Goal: Transaction & Acquisition: Purchase product/service

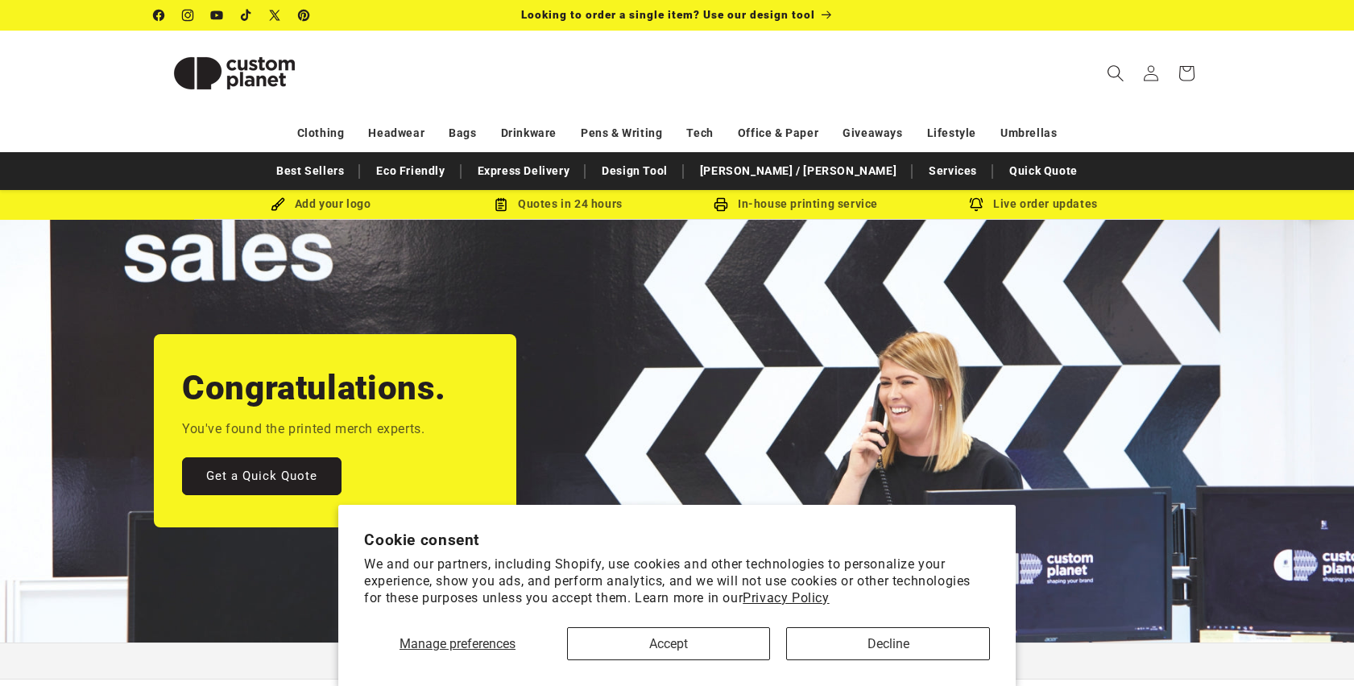
click at [1105, 68] on span "Search" at bounding box center [1115, 73] width 35 height 35
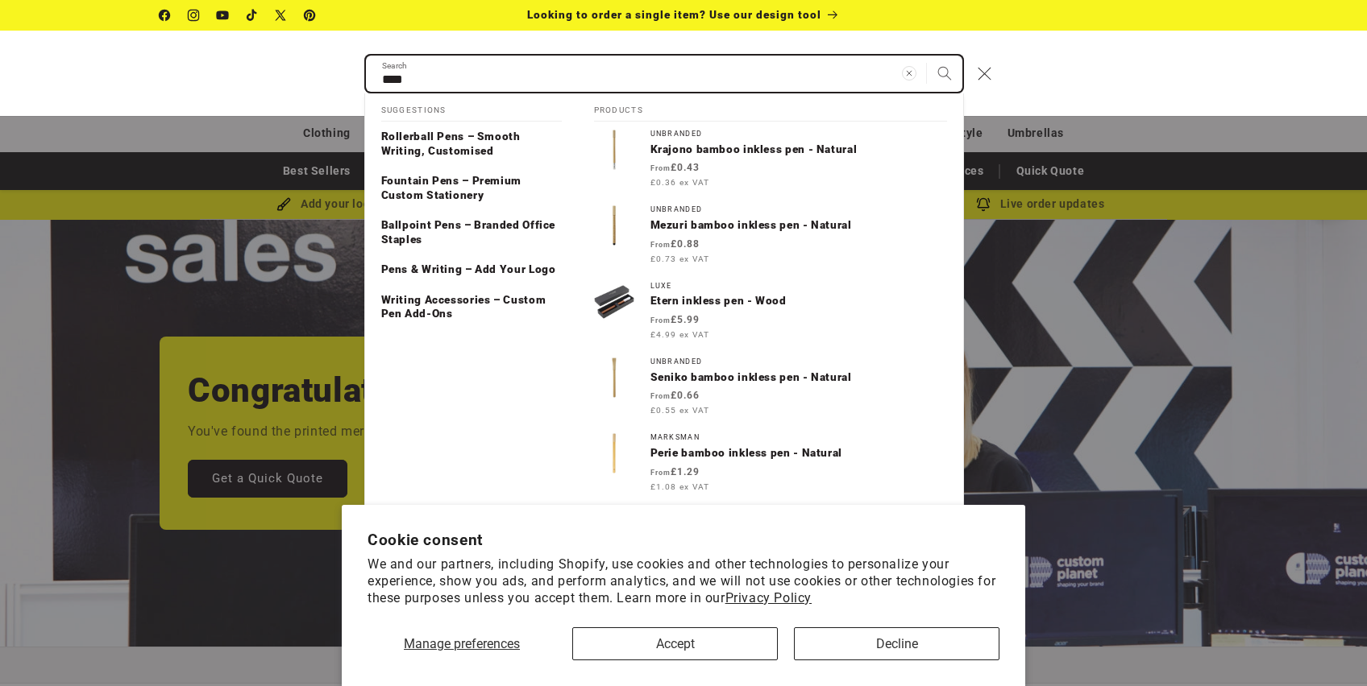
type input "****"
click at [927, 56] on button "Search" at bounding box center [944, 73] width 35 height 35
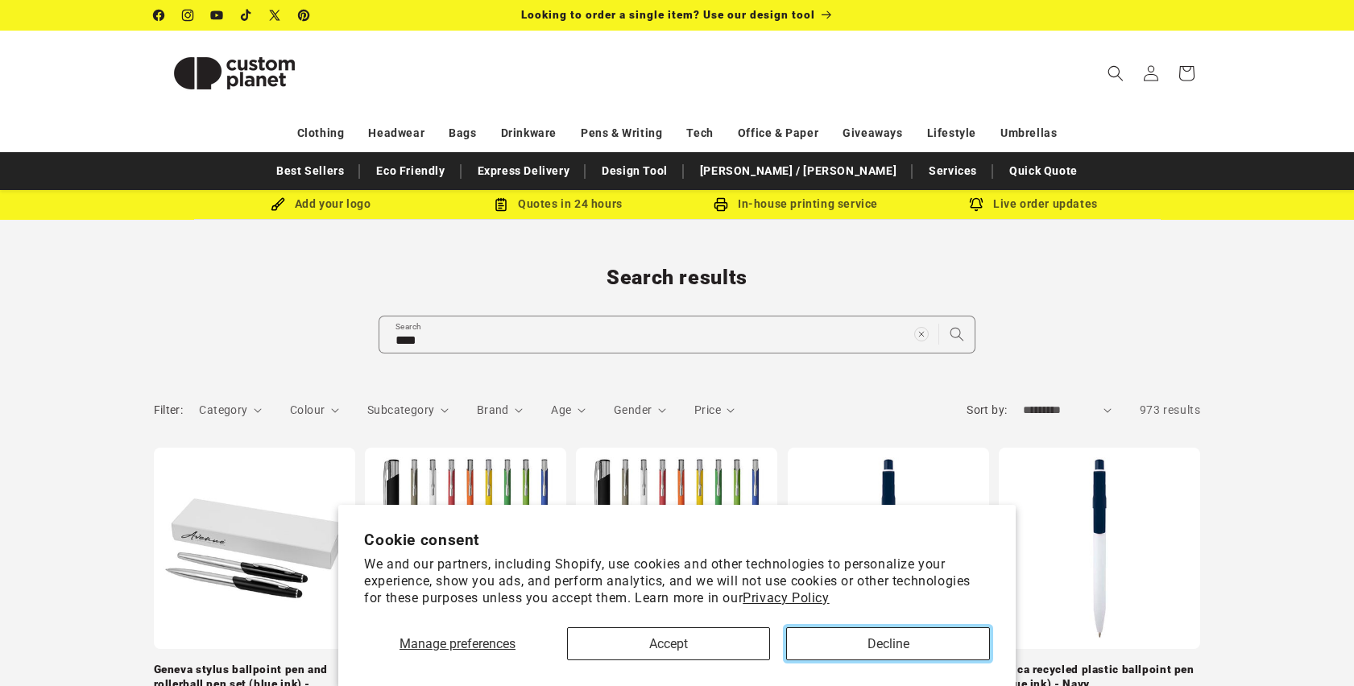
click at [881, 642] on button "Decline" at bounding box center [888, 644] width 204 height 33
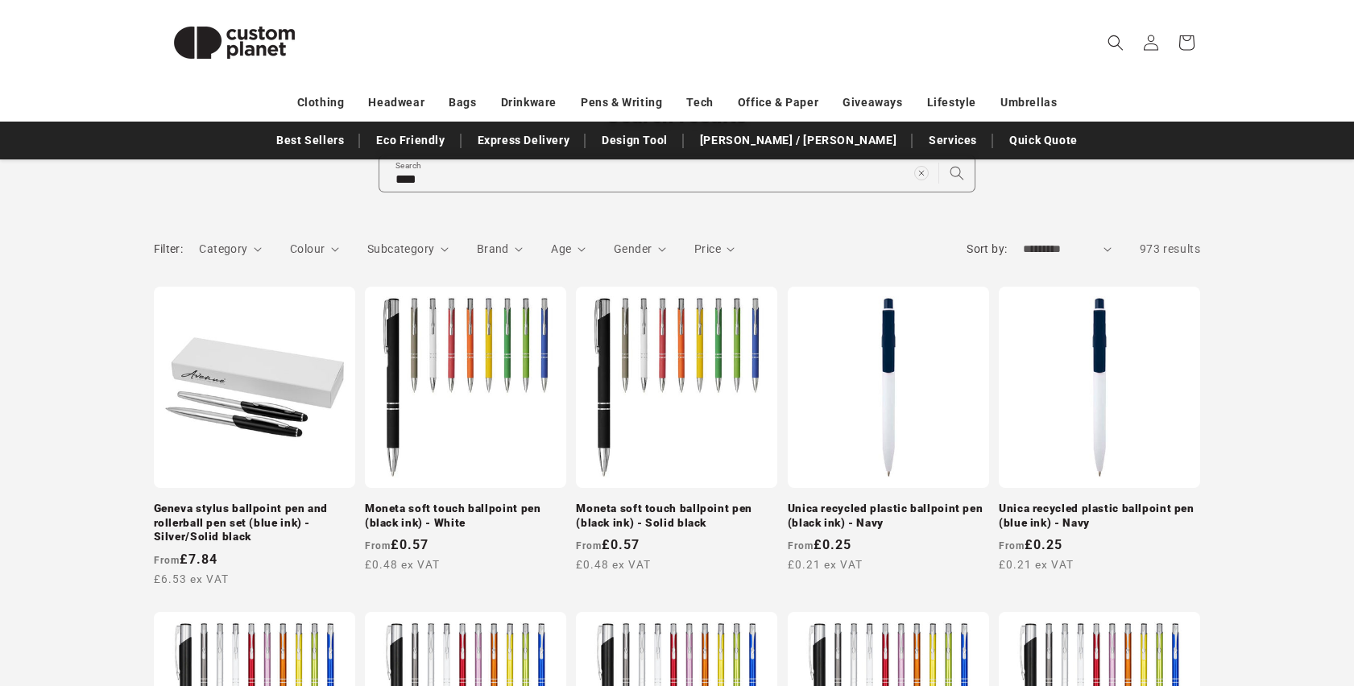
scroll to position [180, 0]
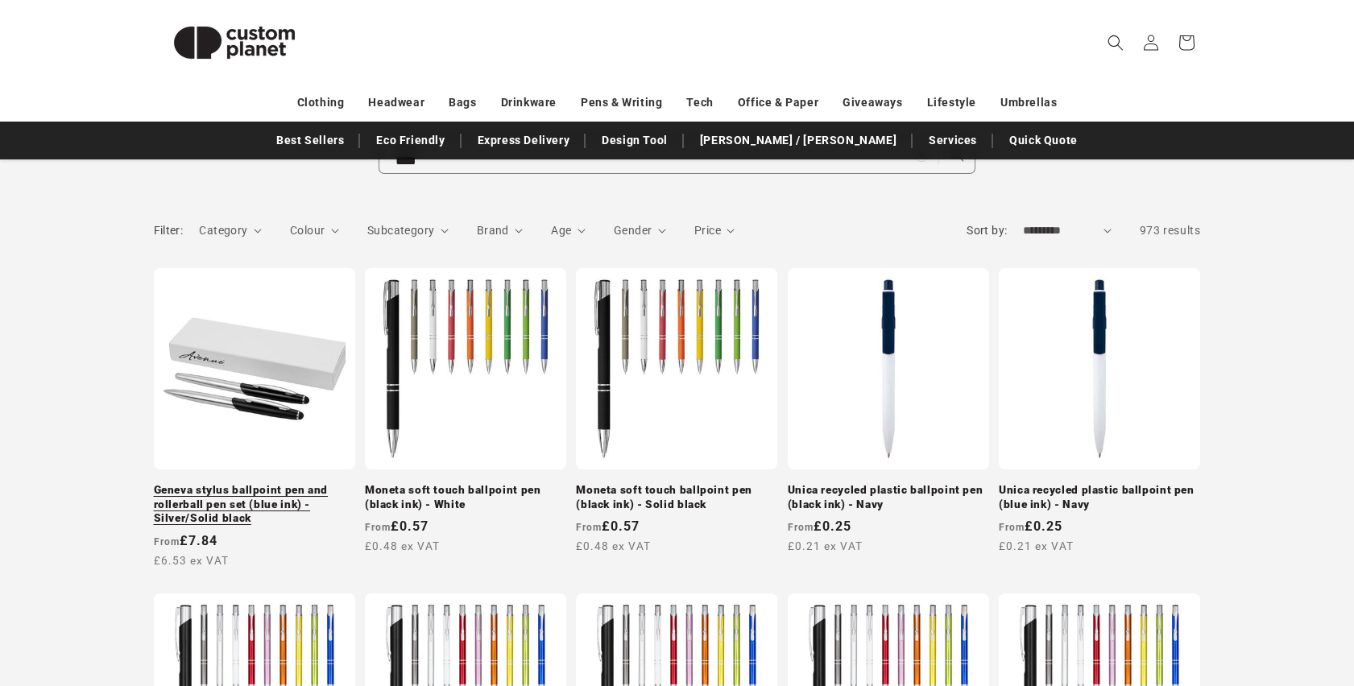
click at [222, 492] on link "Geneva stylus ballpoint pen and rollerball pen set (blue ink) - Silver/Solid bl…" at bounding box center [254, 504] width 201 height 43
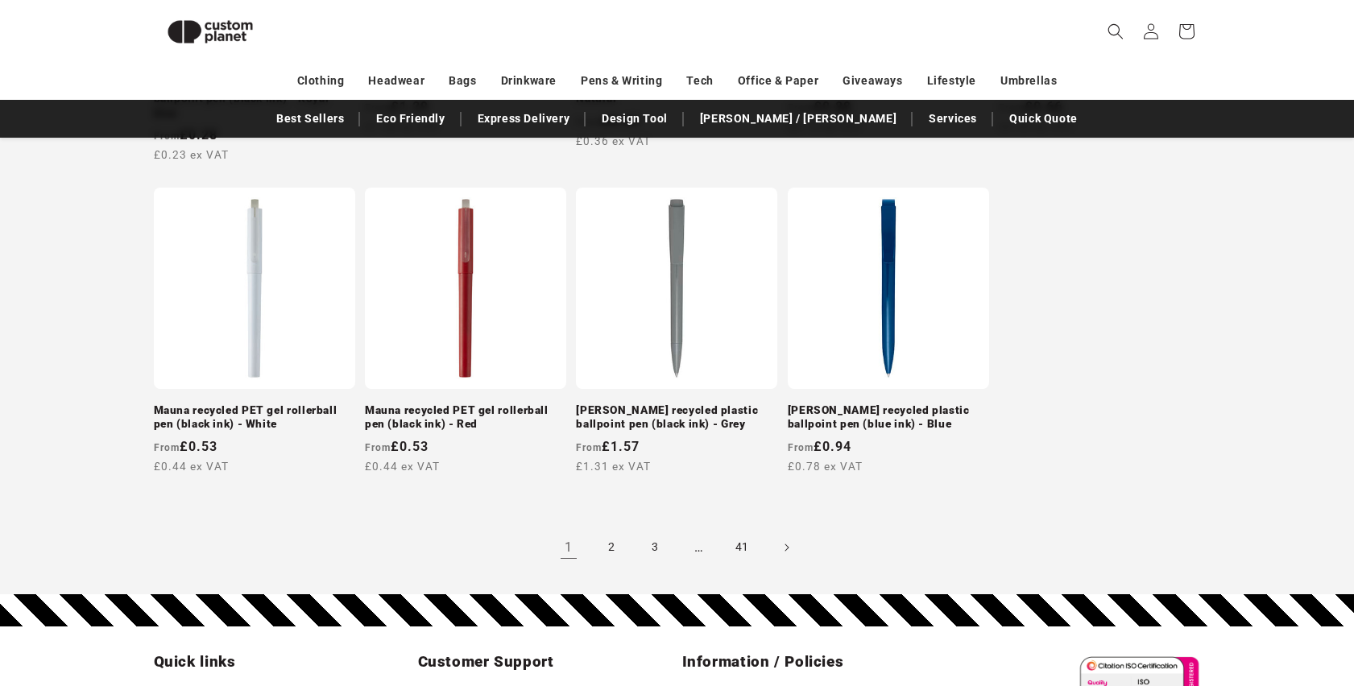
scroll to position [1520, 0]
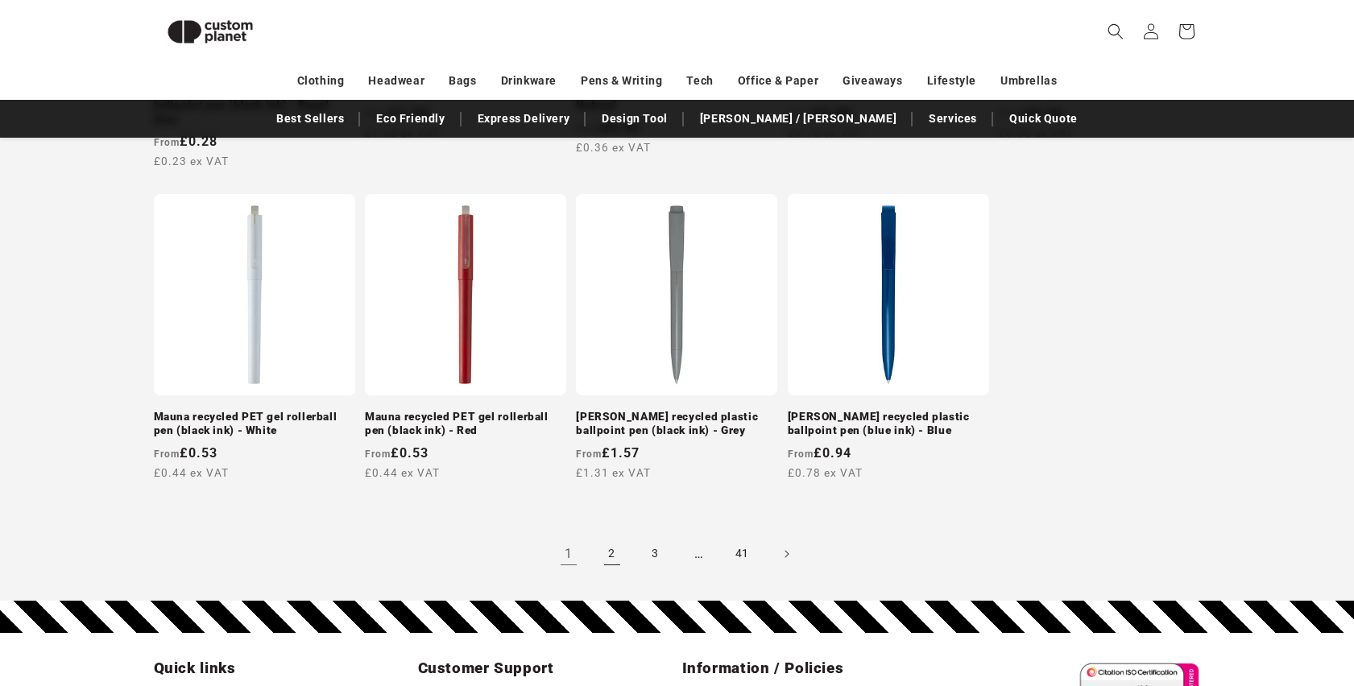
click at [613, 548] on link "2" at bounding box center [612, 554] width 35 height 35
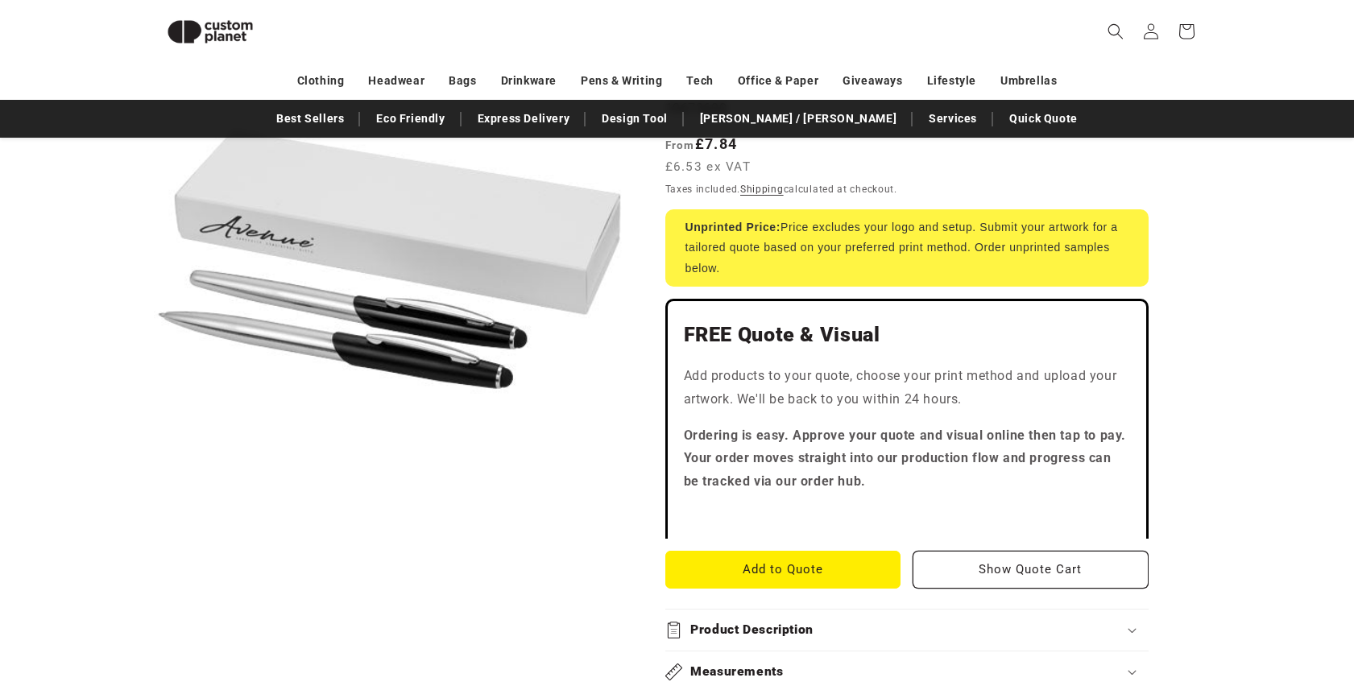
scroll to position [318, 0]
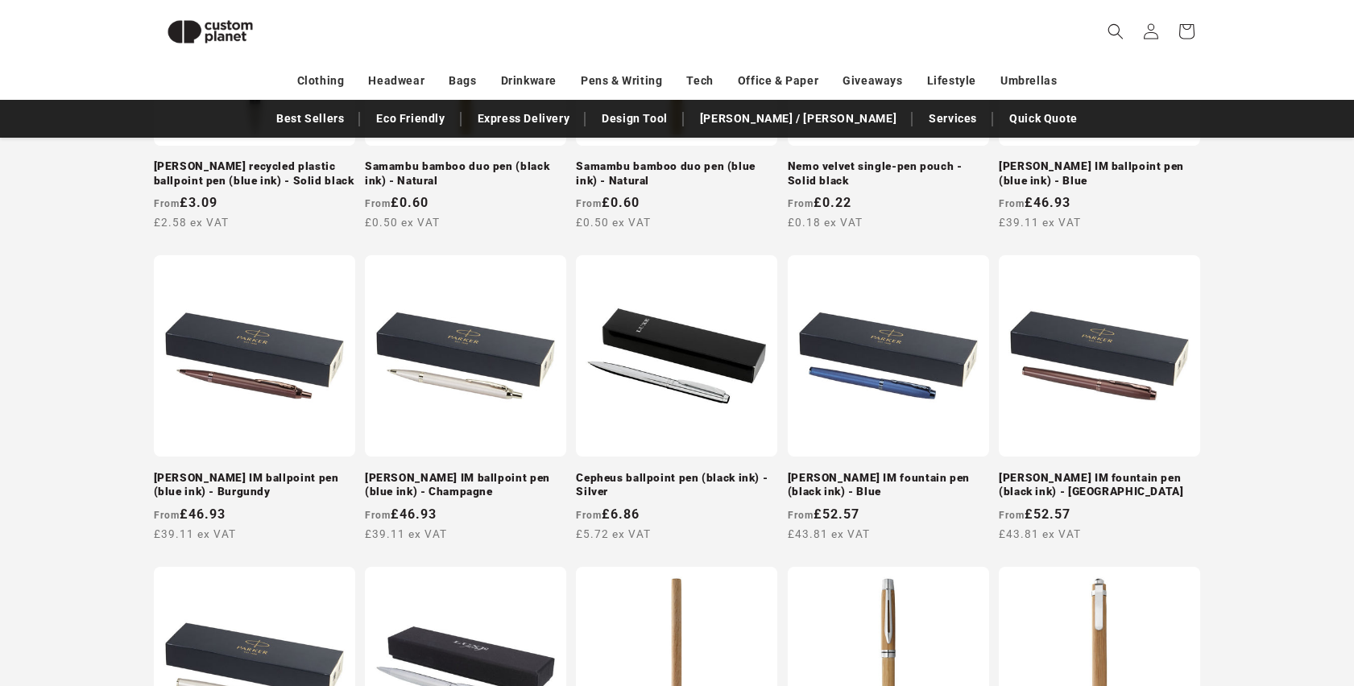
scroll to position [815, 0]
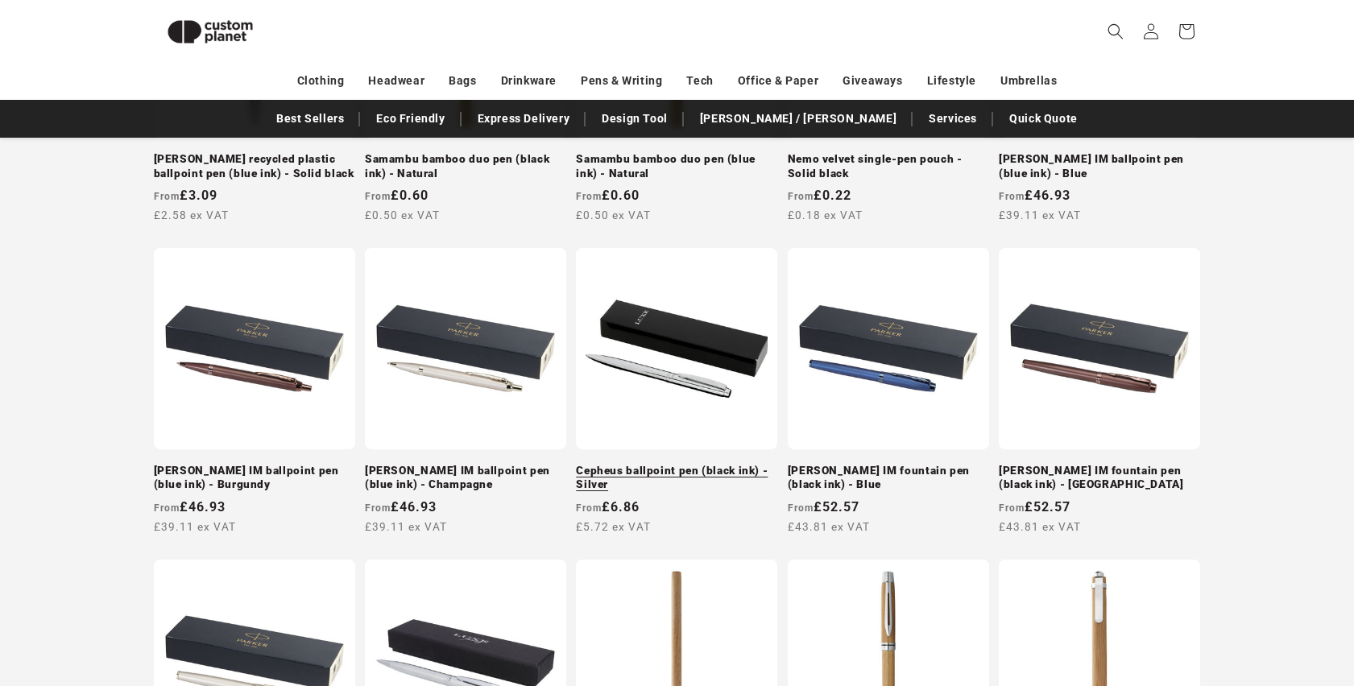
click at [620, 464] on link "Cepheus ballpoint pen (black ink) - Silver" at bounding box center [676, 478] width 201 height 28
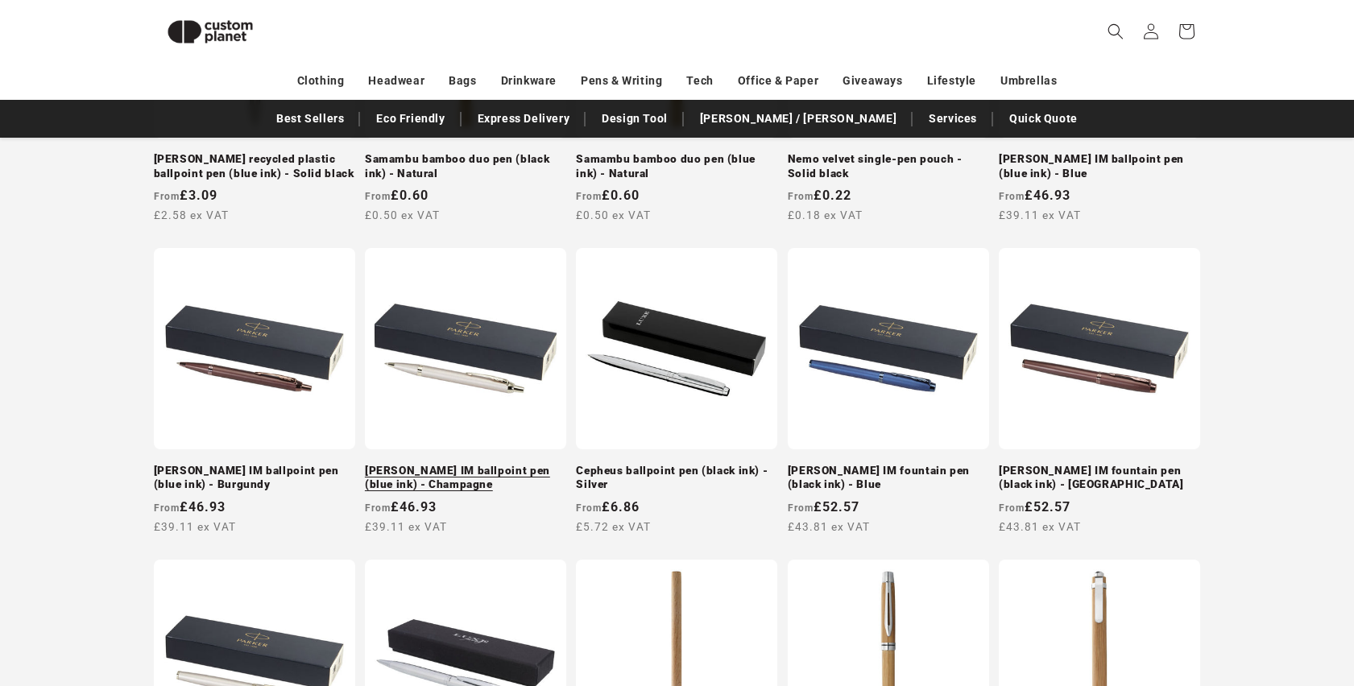
click at [480, 464] on link "Parker IM ballpoint pen (blue ink) - Champagne" at bounding box center [465, 478] width 201 height 28
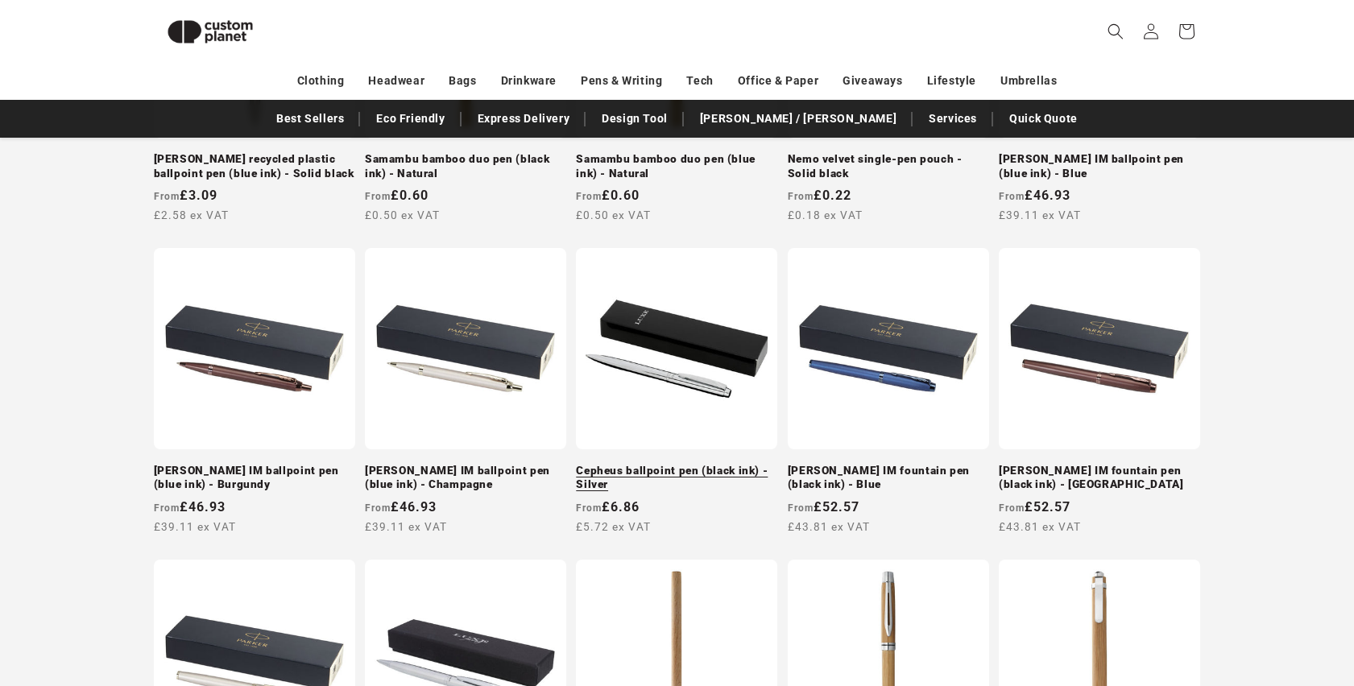
click at [676, 464] on link "Cepheus ballpoint pen (black ink) - Silver" at bounding box center [676, 478] width 201 height 28
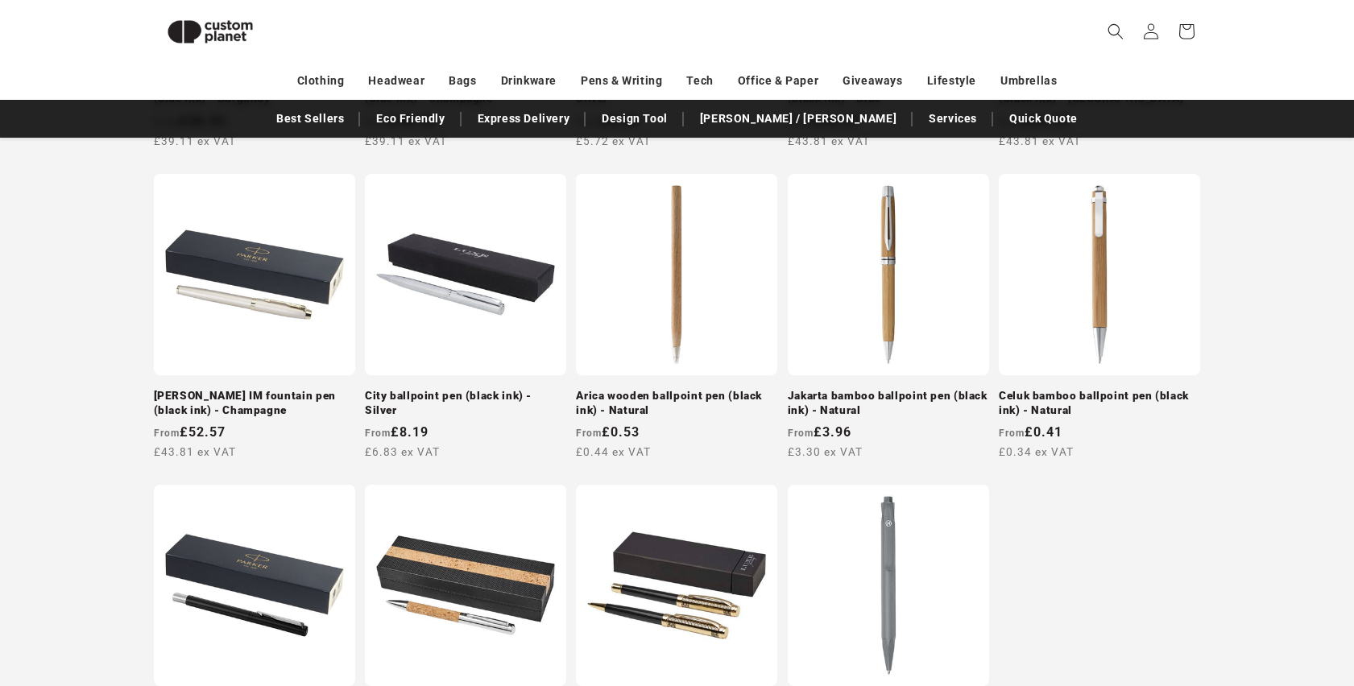
scroll to position [1200, 0]
click at [454, 390] on link "City ballpoint pen (black ink) - Silver" at bounding box center [465, 404] width 201 height 28
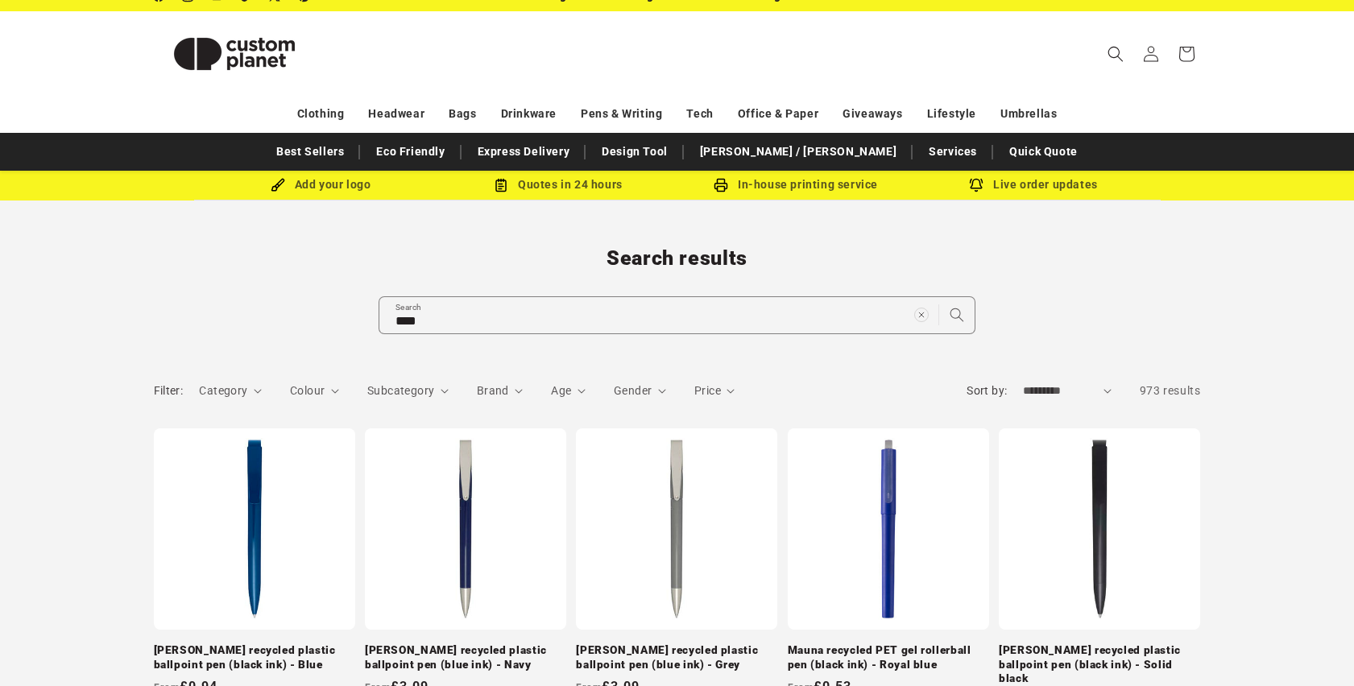
scroll to position [0, 0]
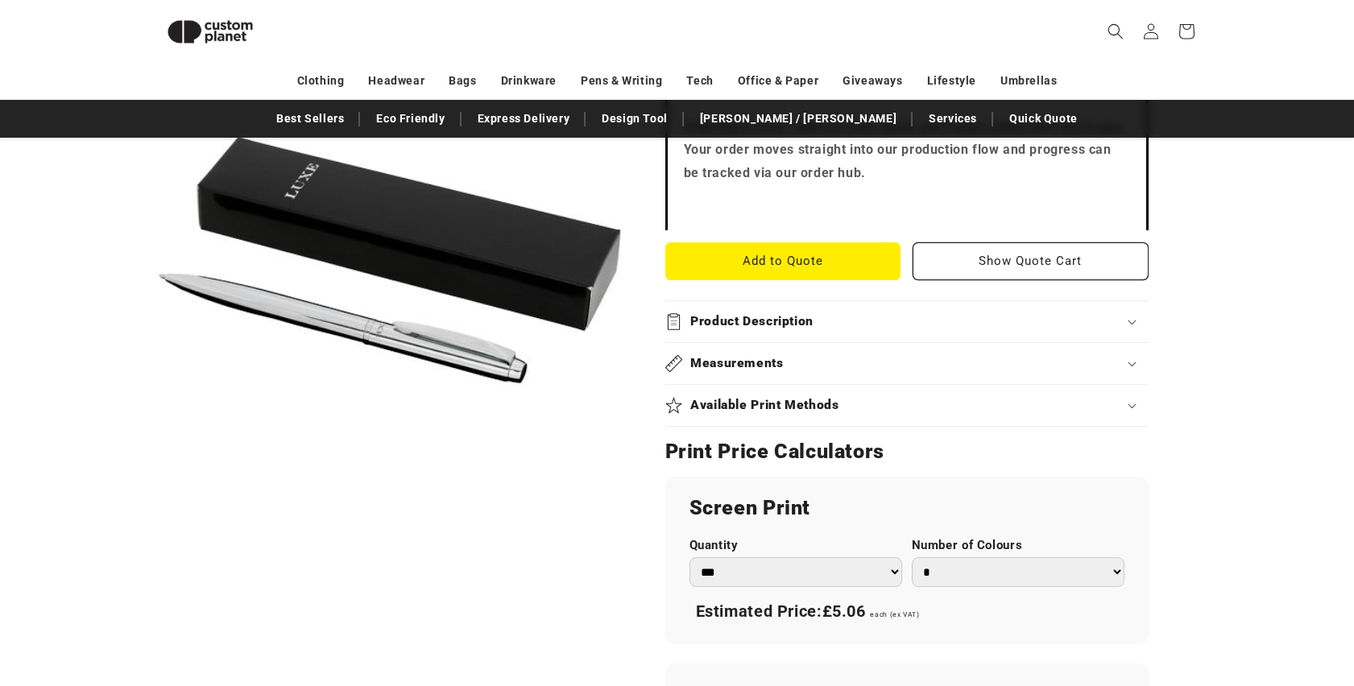
scroll to position [591, 0]
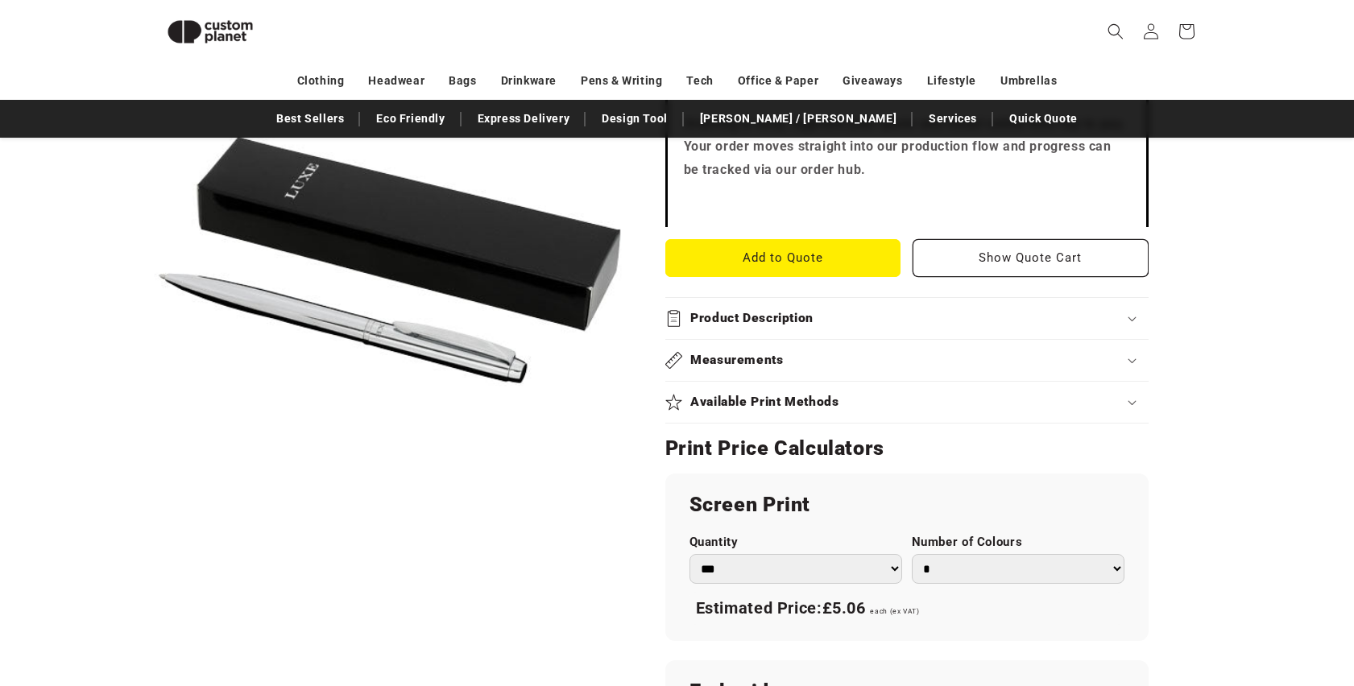
click at [860, 318] on div "Product Description" at bounding box center [907, 318] width 483 height 17
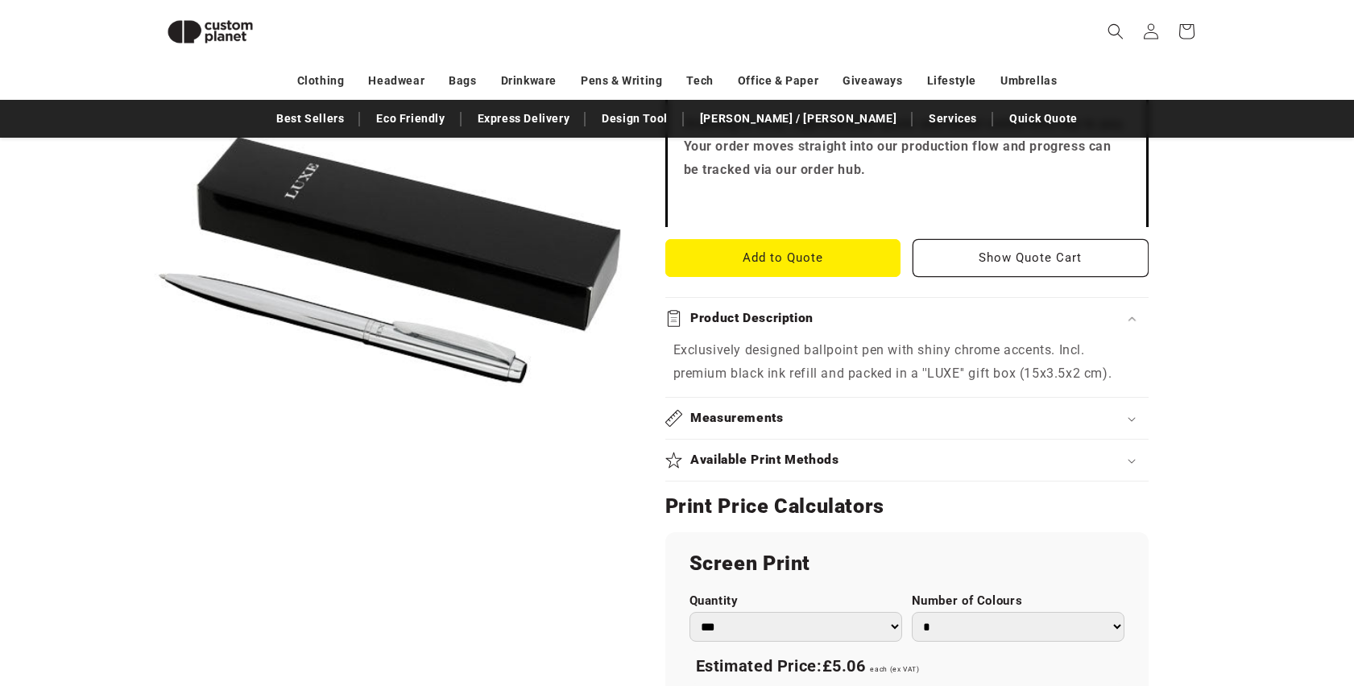
click at [860, 318] on div "Product Description" at bounding box center [907, 318] width 483 height 17
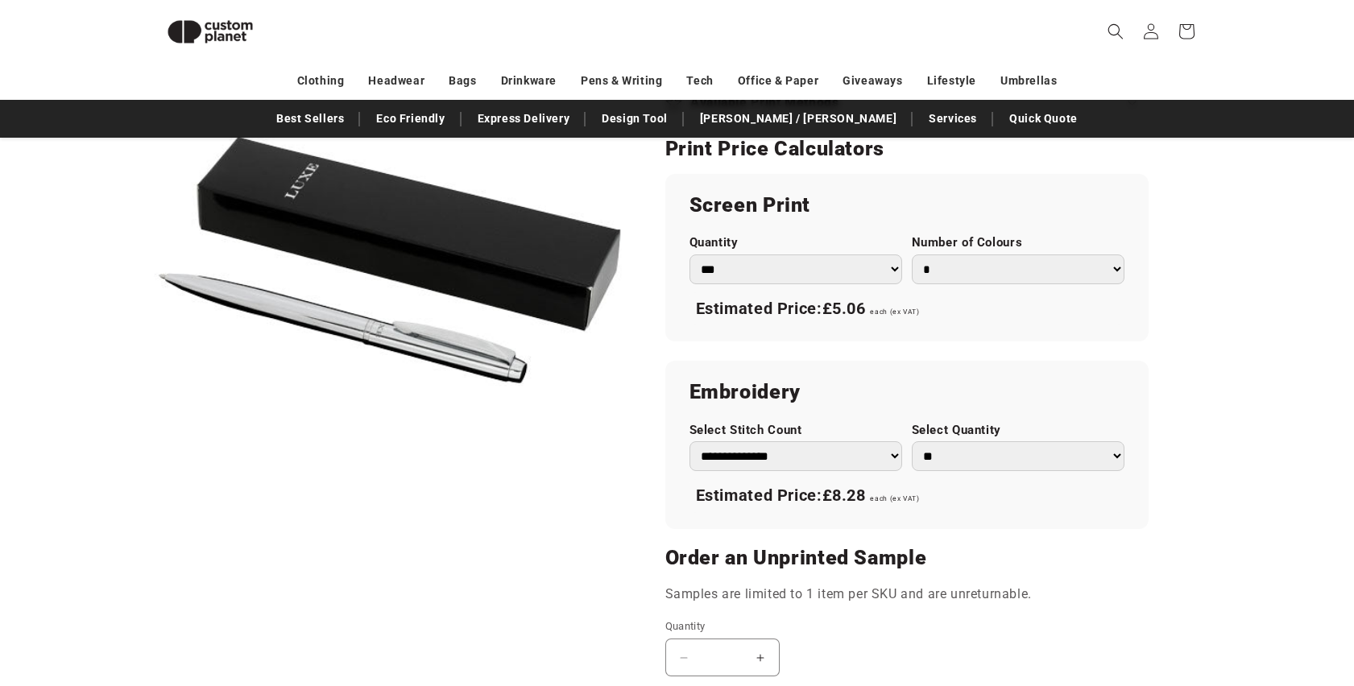
scroll to position [894, 0]
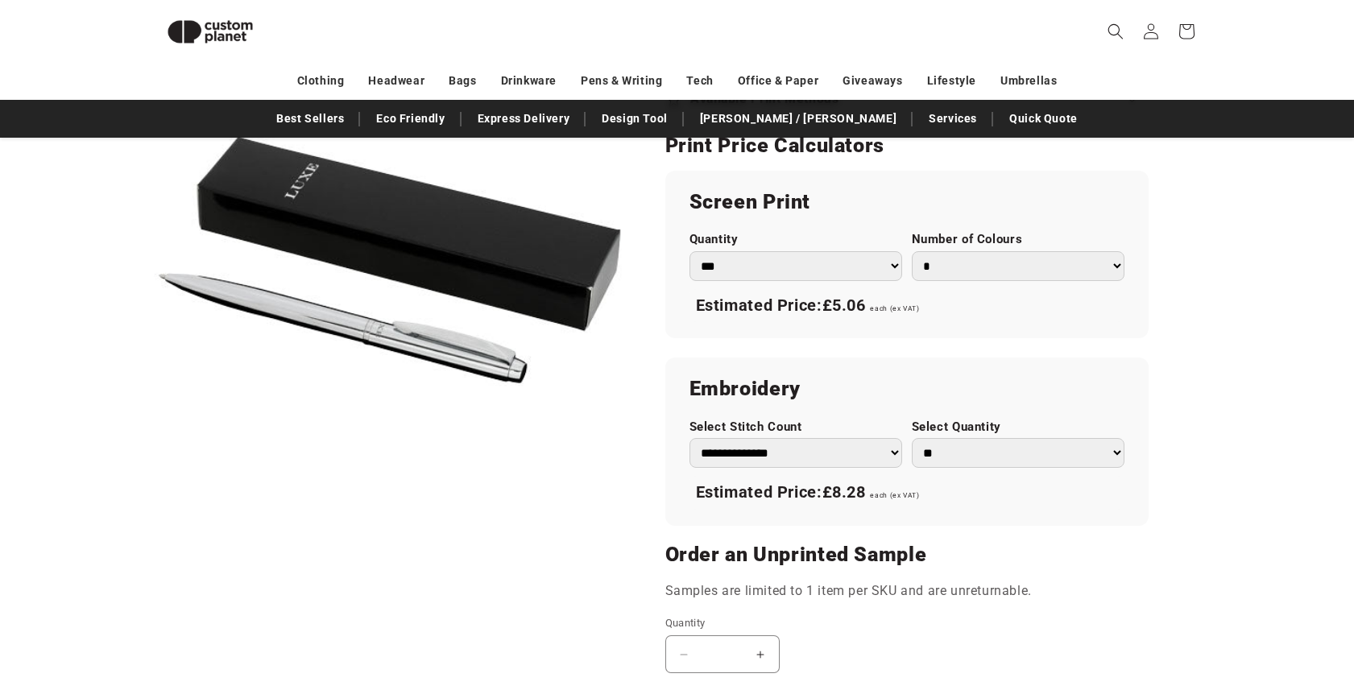
click at [879, 261] on select "*** *** *** **** **** **** ***** *****" at bounding box center [796, 266] width 213 height 30
click at [1038, 268] on select "* * * * * * *" at bounding box center [1018, 266] width 213 height 30
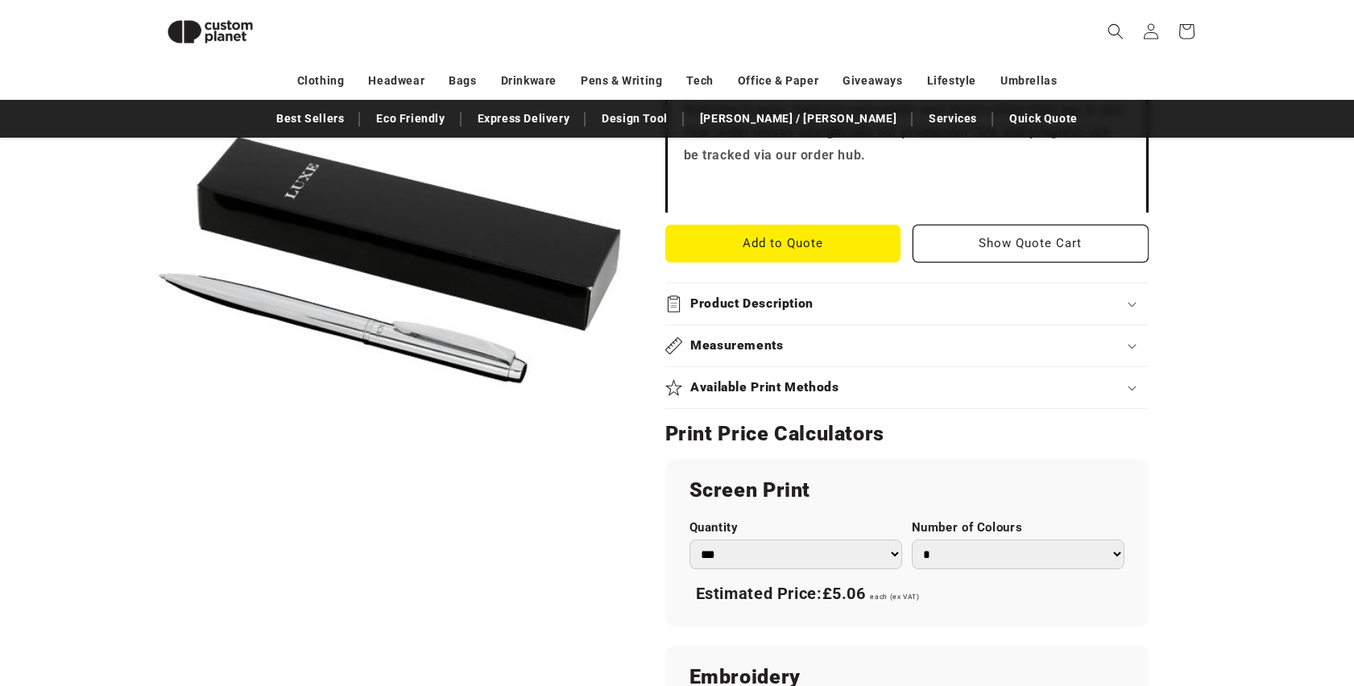
scroll to position [418, 0]
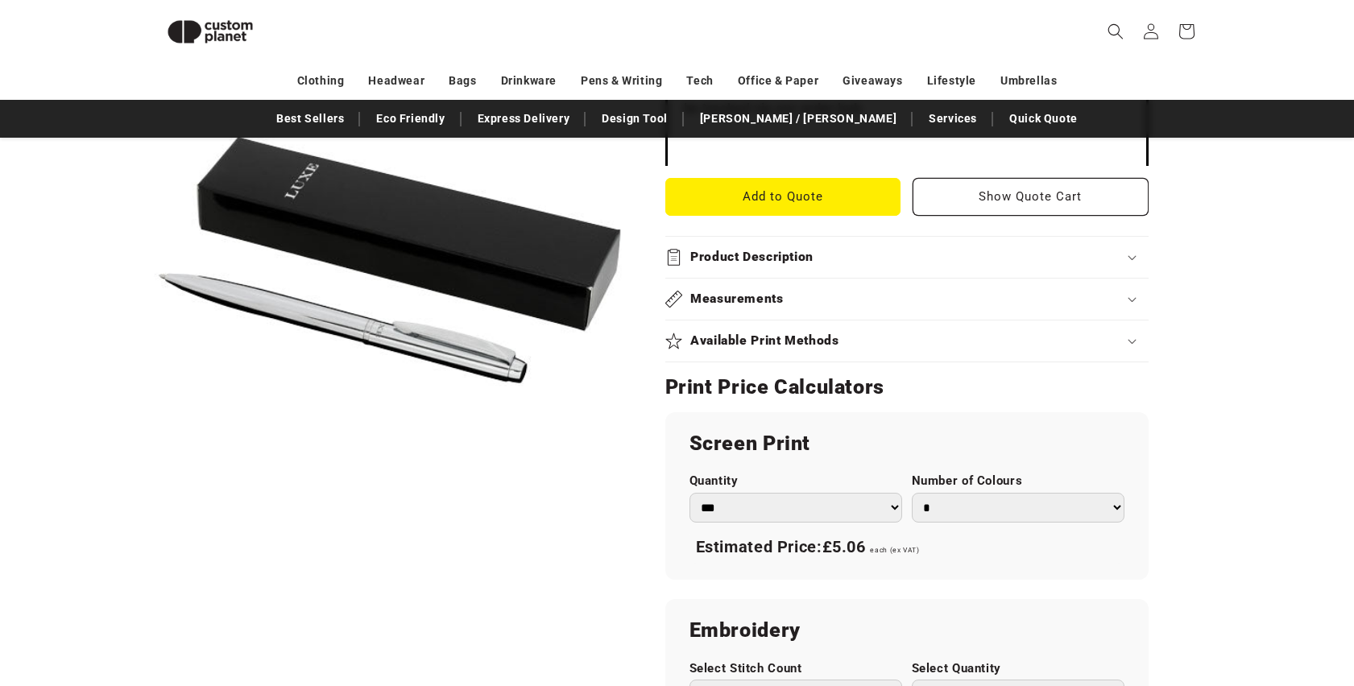
scroll to position [754, 0]
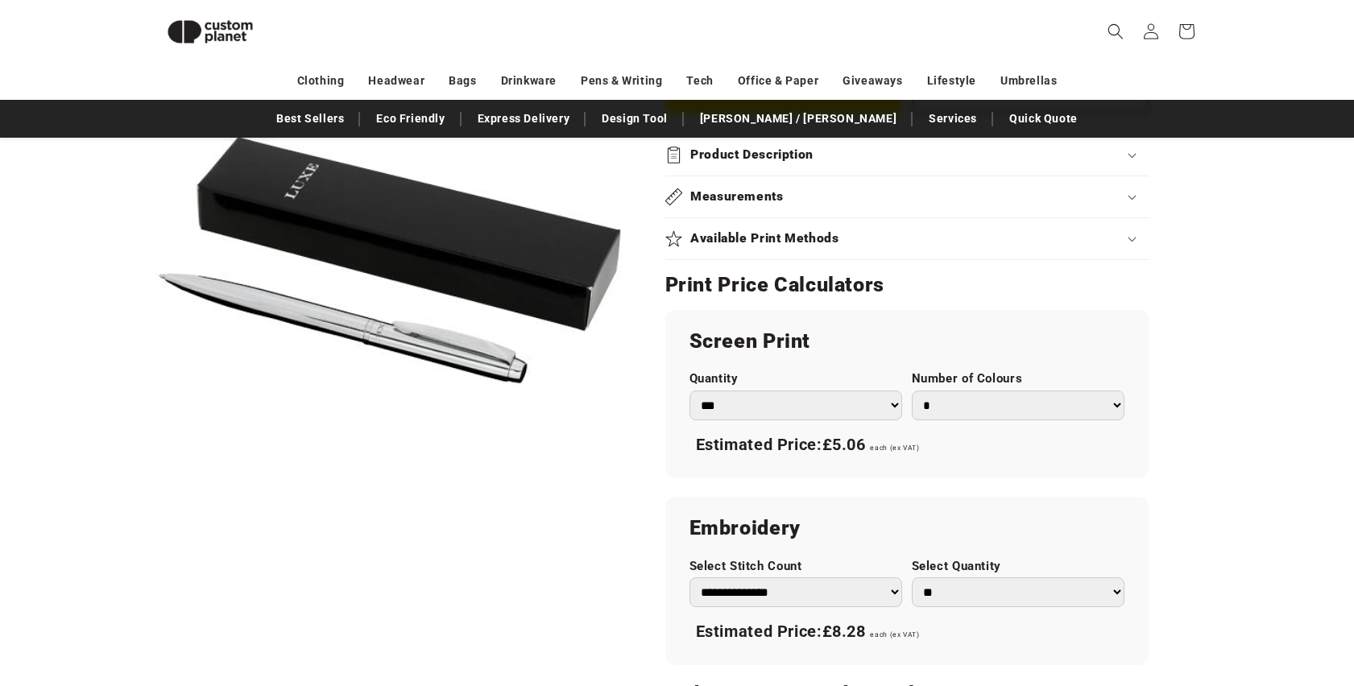
click at [843, 399] on select "*** *** *** **** **** **** ***** *****" at bounding box center [796, 406] width 213 height 30
select select "**"
click at [861, 413] on select "*** *** *** **** **** **** ***** *****" at bounding box center [796, 406] width 213 height 30
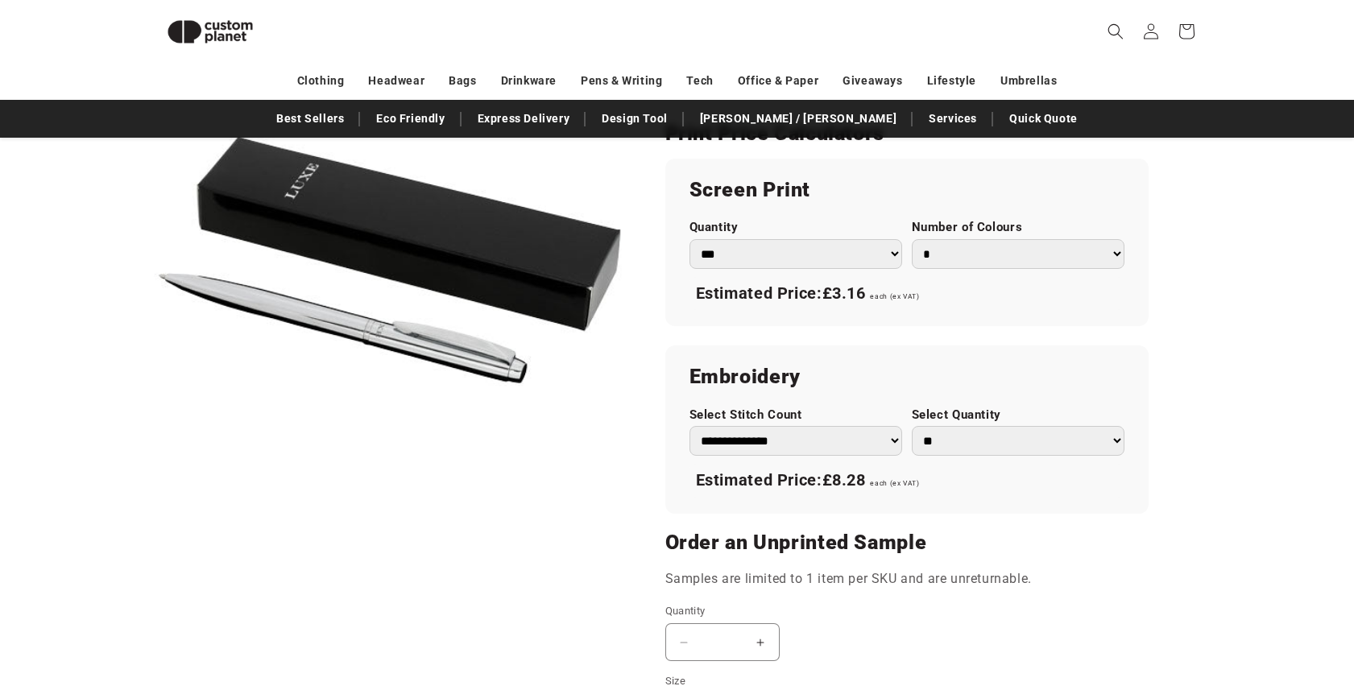
scroll to position [905, 0]
click at [881, 450] on select "**********" at bounding box center [796, 442] width 213 height 30
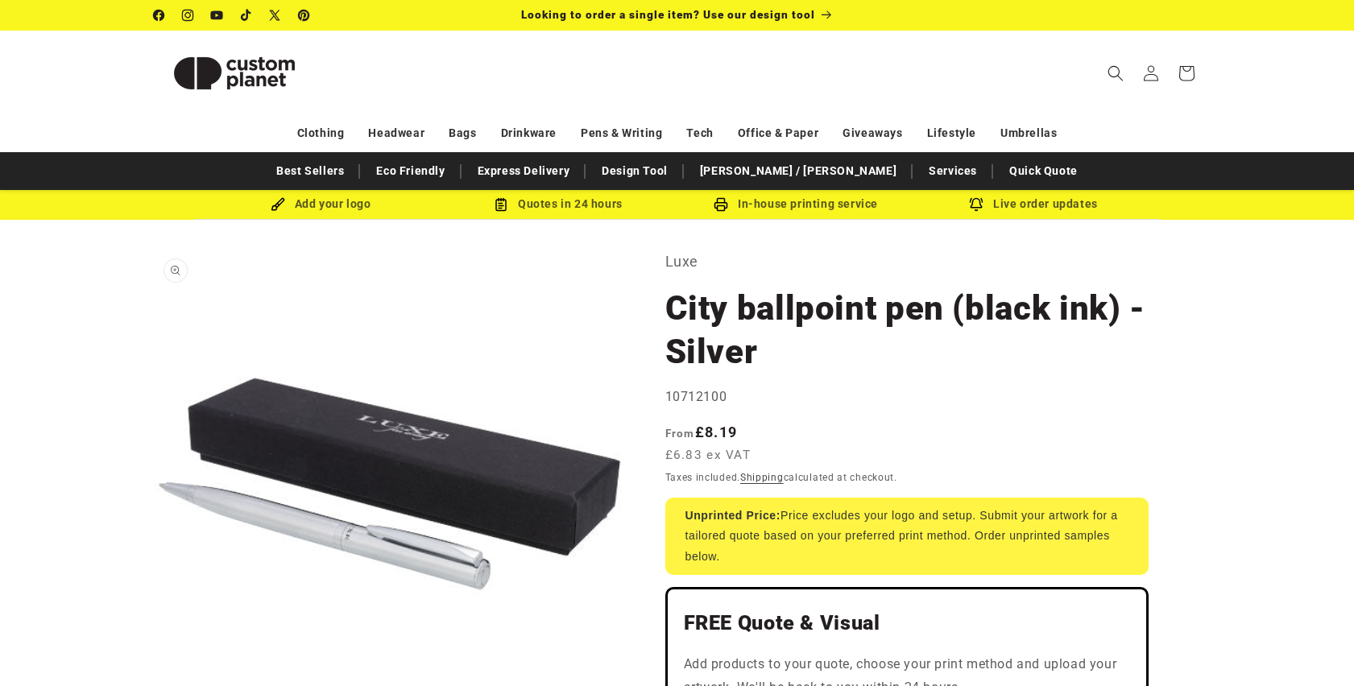
drag, startPoint x: 500, startPoint y: 373, endPoint x: 188, endPoint y: 366, distance: 312.7
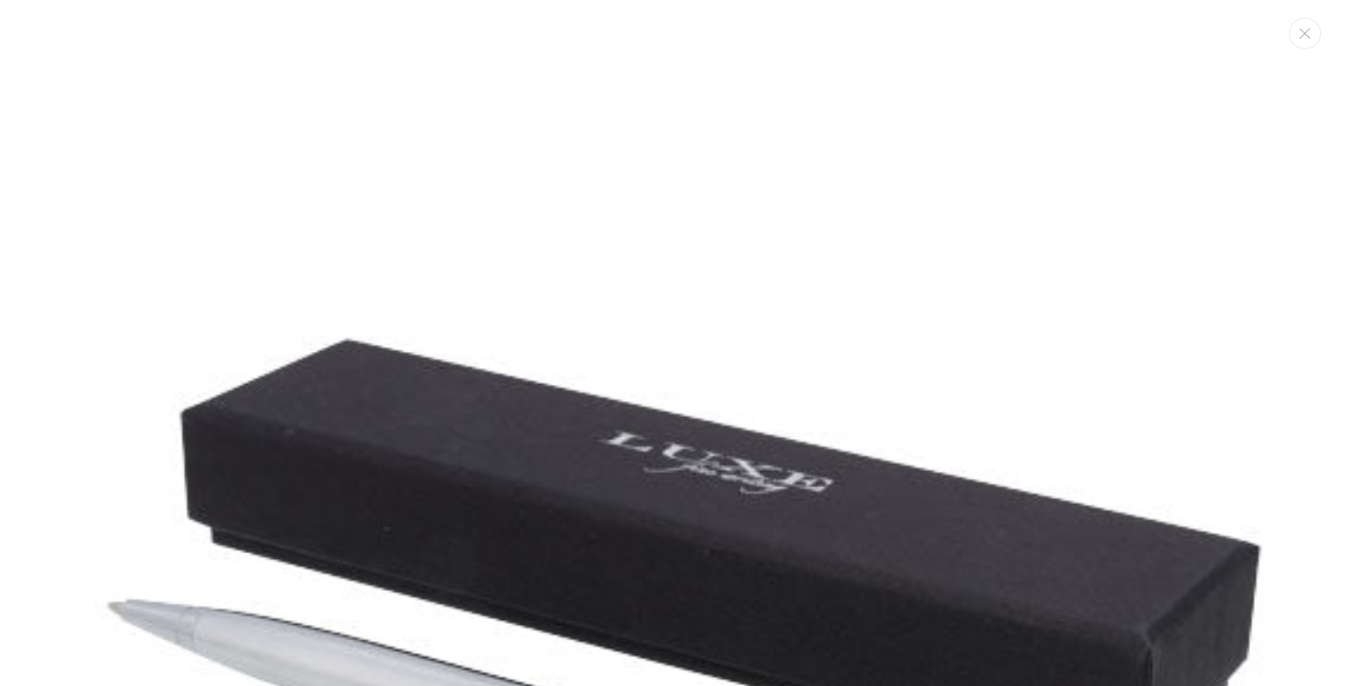
scroll to position [16, 0]
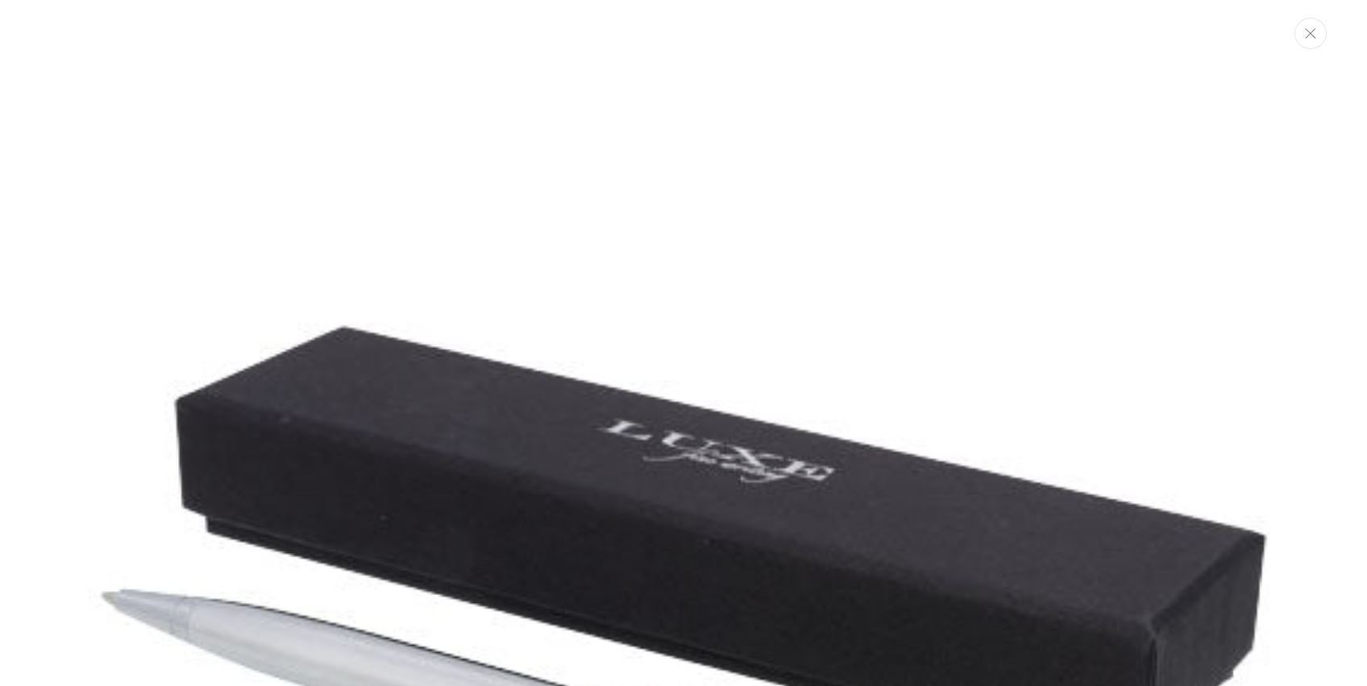
click at [1311, 28] on icon "Close" at bounding box center [1309, 33] width 11 height 10
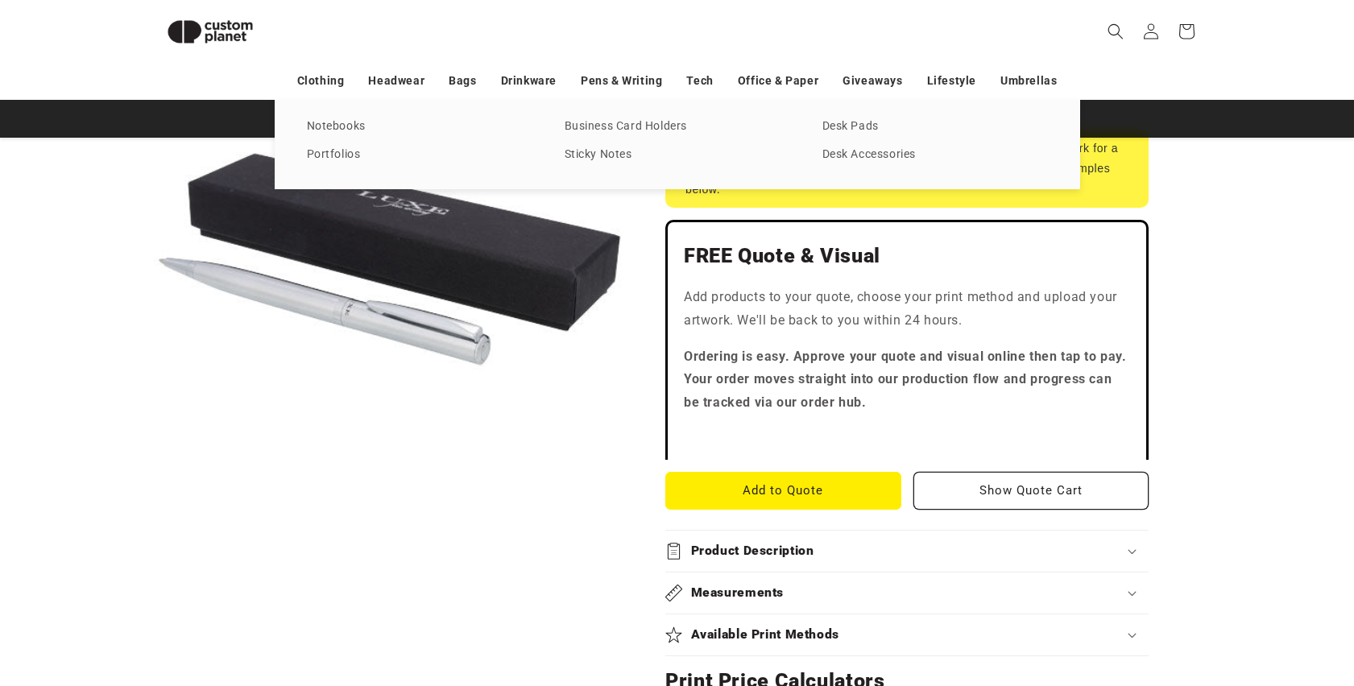
scroll to position [355, 0]
